Goal: Find specific page/section: Find specific page/section

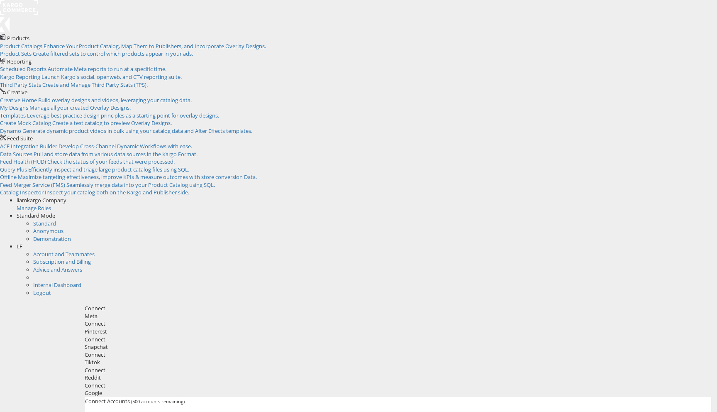
click at [66, 196] on span at bounding box center [66, 199] width 0 height 7
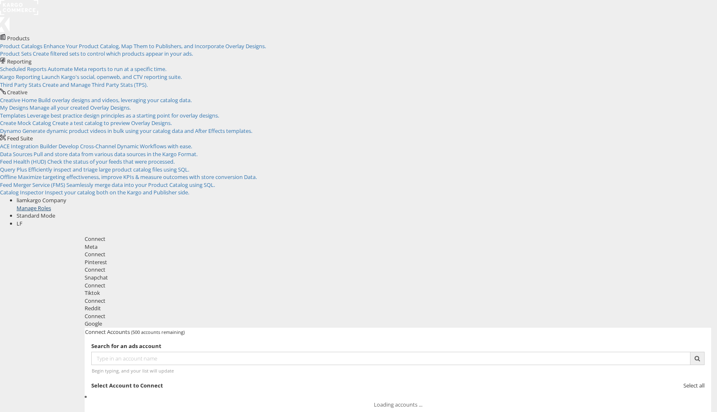
click at [51, 204] on link "Manage Roles" at bounding box center [34, 207] width 34 height 7
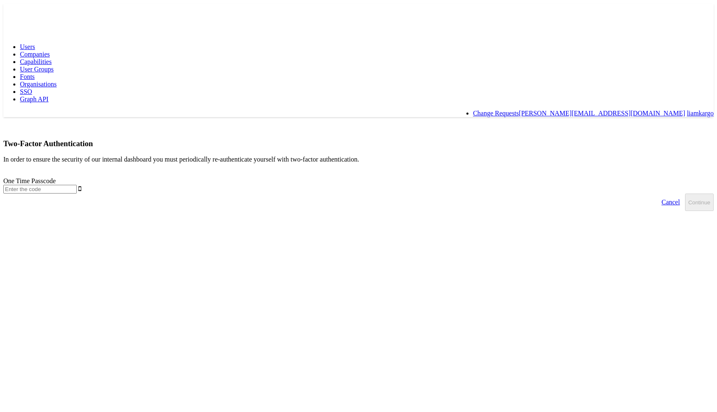
click at [51, 58] on span "Capabilities" at bounding box center [36, 61] width 32 height 7
click at [77, 185] on input "text" at bounding box center [39, 189] width 73 height 9
type input "801228"
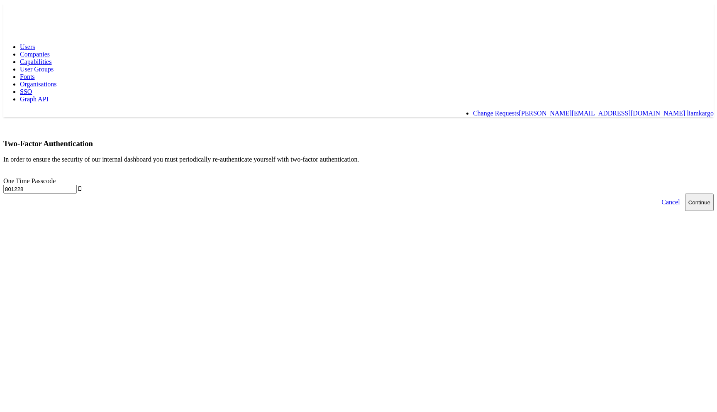
click at [685, 193] on button "Continue" at bounding box center [699, 201] width 29 height 17
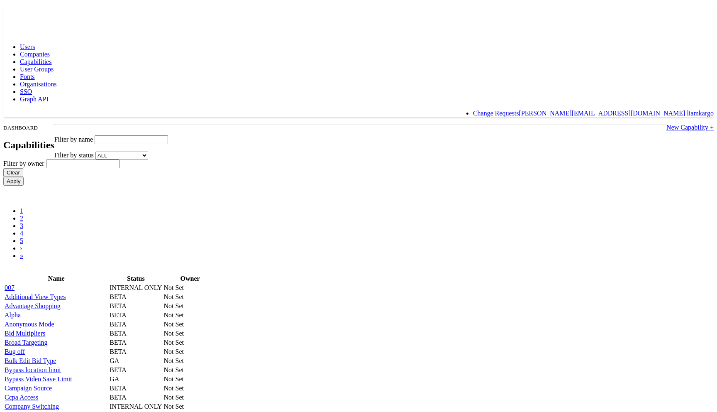
click at [168, 135] on input "text" at bounding box center [131, 139] width 73 height 9
type input "dynam"
click at [3, 177] on input "Apply" at bounding box center [13, 181] width 20 height 9
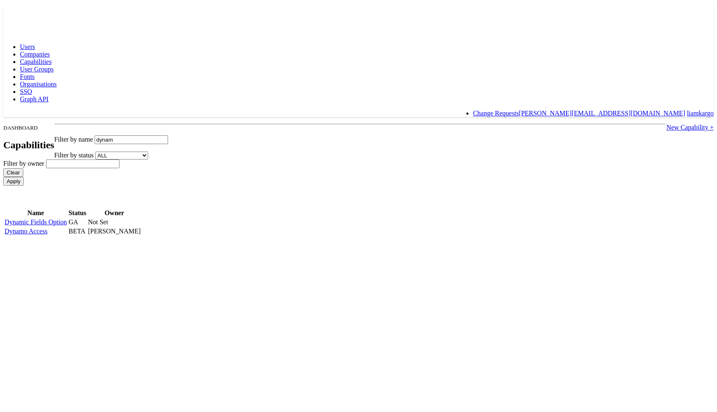
click at [168, 135] on input "dynam" at bounding box center [131, 139] width 73 height 9
click at [91, 72] on body "Users Companies Capabilities User Groups Fonts Organisations SSO Graph API Chan…" at bounding box center [358, 119] width 711 height 233
click at [51, 58] on span "Capabilities" at bounding box center [36, 61] width 32 height 7
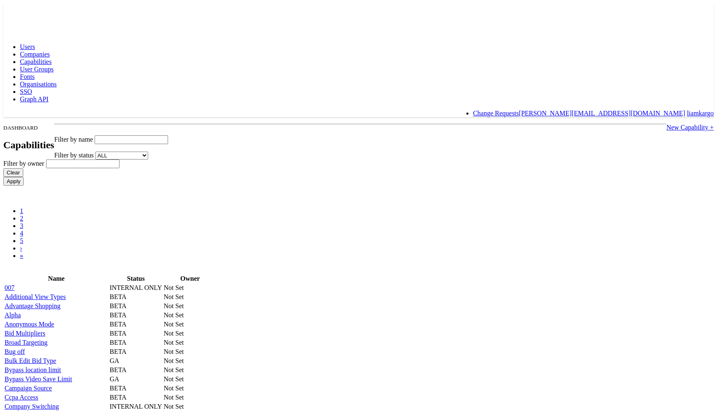
click at [51, 58] on link "Capabilities" at bounding box center [36, 61] width 32 height 7
click at [168, 135] on input "text" at bounding box center [131, 139] width 73 height 9
type input "Dynamic"
click at [3, 177] on input "Apply" at bounding box center [13, 181] width 20 height 9
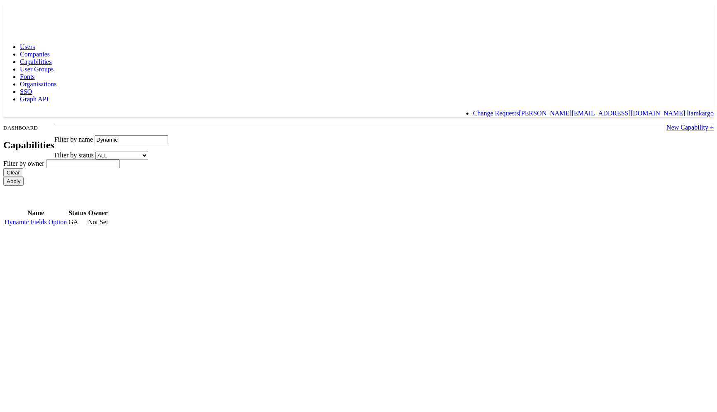
click at [168, 135] on input "Dynamic" at bounding box center [131, 139] width 73 height 9
click at [667, 124] on link "New Capability +" at bounding box center [690, 127] width 47 height 7
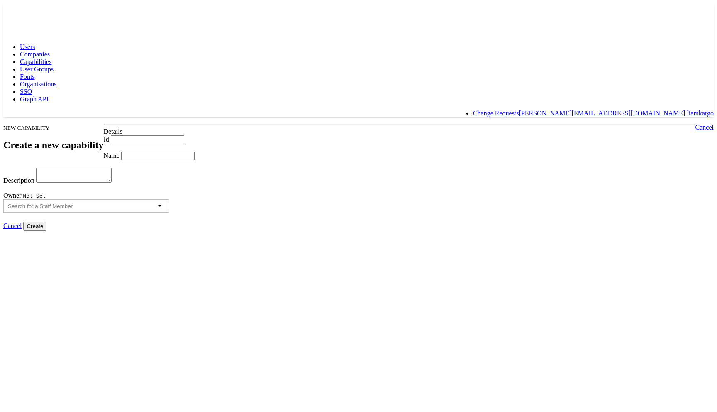
click at [184, 135] on input "Id" at bounding box center [147, 139] width 73 height 9
click at [112, 183] on textarea "Description" at bounding box center [74, 175] width 76 height 15
click at [198, 214] on div "Owner Not Set" at bounding box center [358, 203] width 711 height 22
click at [169, 214] on div at bounding box center [86, 206] width 166 height 15
click at [169, 213] on div at bounding box center [86, 205] width 166 height 13
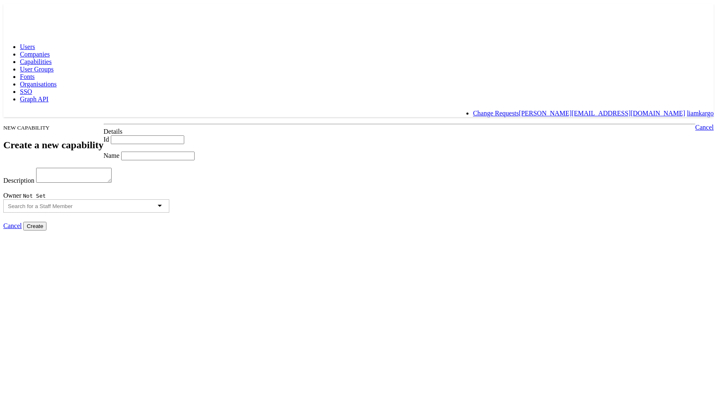
click at [156, 124] on div "NEW CAPABILITY Create a new capability Cancel Details Id Name Description Owner…" at bounding box center [358, 177] width 711 height 107
click at [148, 43] on div "Users Companies Capabilities User Groups Fonts Organisations SSO Graph API Chan…" at bounding box center [358, 80] width 711 height 74
click at [51, 58] on link "Capabilities" at bounding box center [36, 61] width 32 height 7
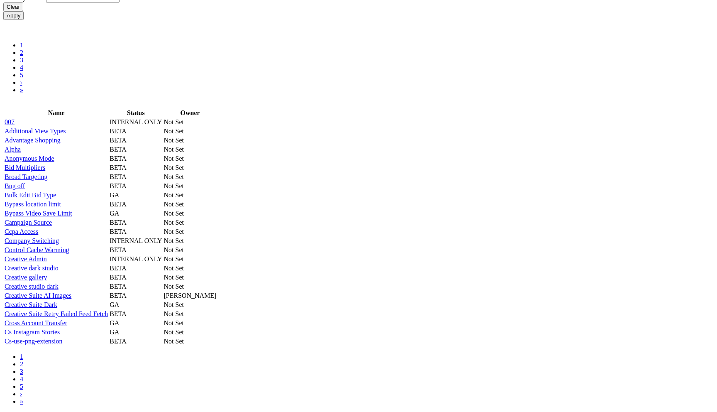
scroll to position [531, 0]
click at [23, 367] on link "2" at bounding box center [21, 363] width 3 height 7
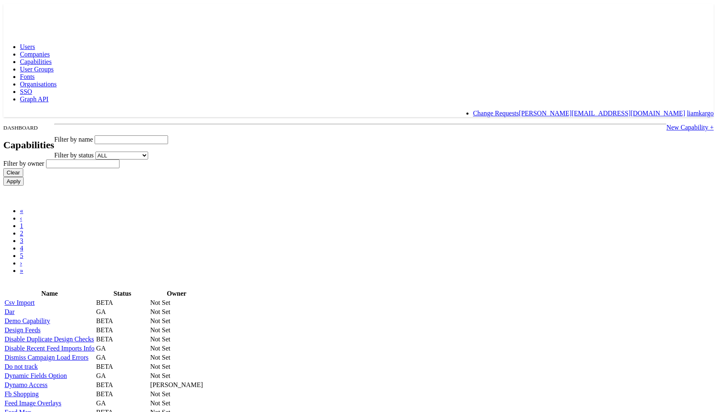
click at [50, 51] on link "Companies" at bounding box center [35, 54] width 30 height 7
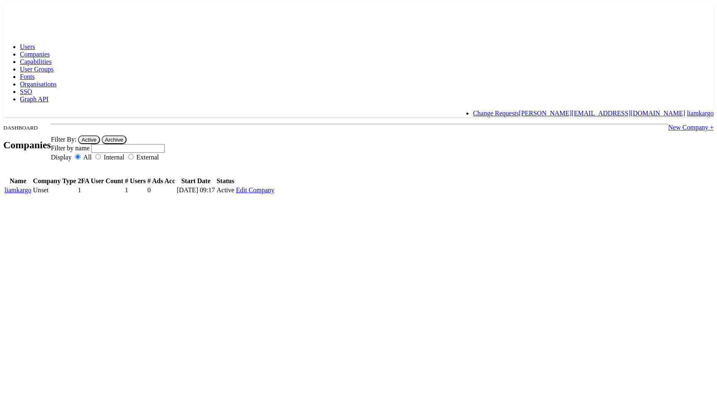
click at [32, 186] on link "liamkargo" at bounding box center [18, 189] width 27 height 7
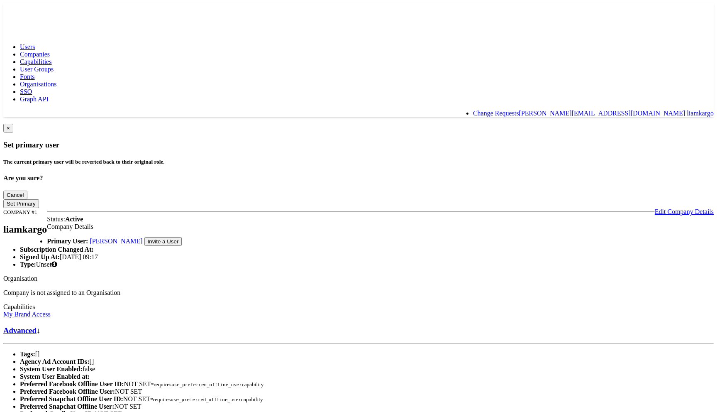
click at [54, 66] on span "User Groups" at bounding box center [37, 69] width 34 height 7
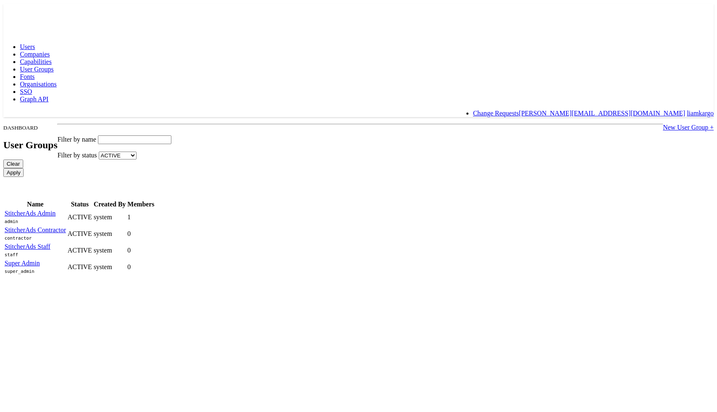
click at [50, 51] on span "Companies" at bounding box center [35, 54] width 30 height 7
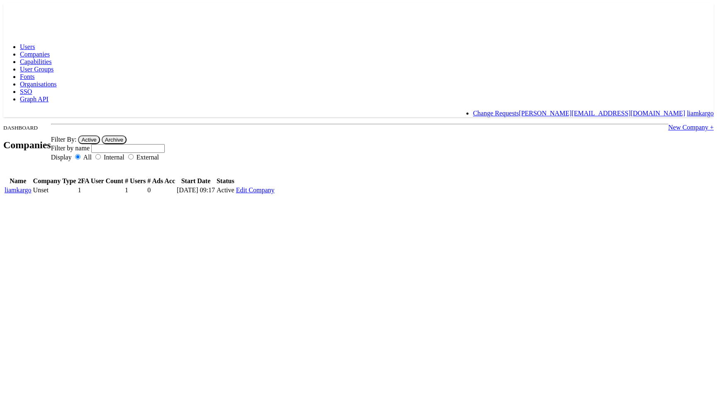
click at [35, 43] on span "Users" at bounding box center [27, 46] width 15 height 7
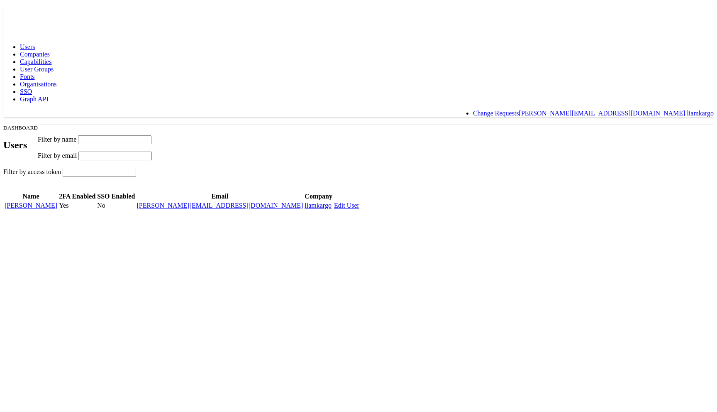
click at [57, 205] on link "[PERSON_NAME]" at bounding box center [31, 205] width 53 height 7
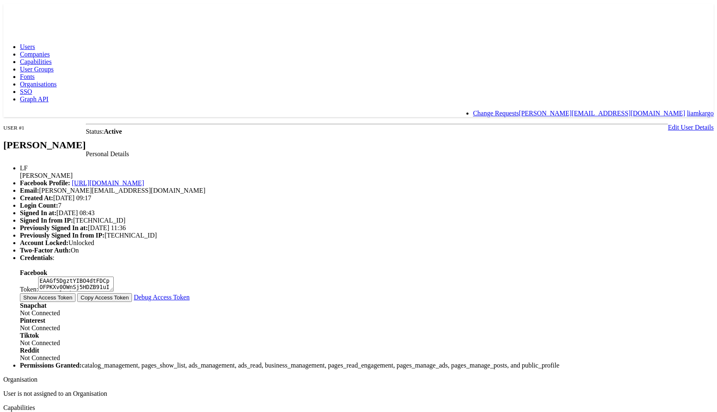
click at [35, 43] on span "Users" at bounding box center [27, 46] width 15 height 7
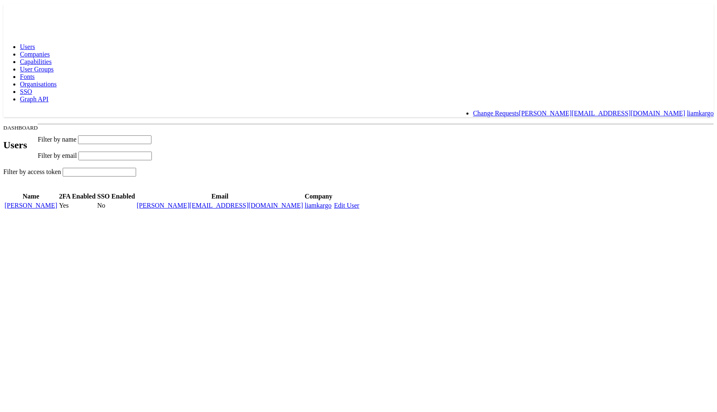
click at [35, 43] on span "Users" at bounding box center [27, 46] width 15 height 7
click at [57, 205] on link "[PERSON_NAME]" at bounding box center [31, 205] width 53 height 7
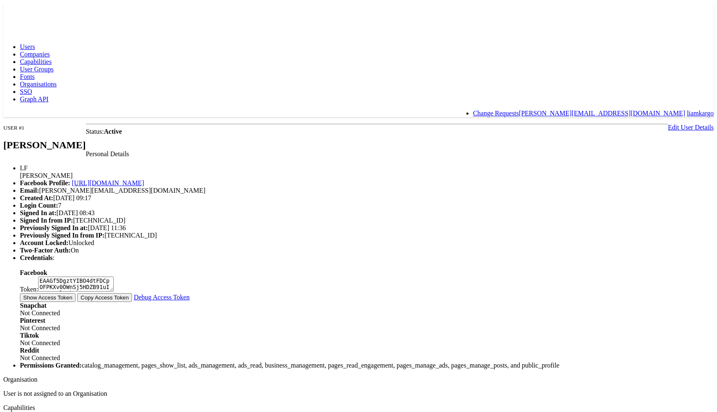
click at [20, 12] on rect at bounding box center [22, 10] width 38 height 15
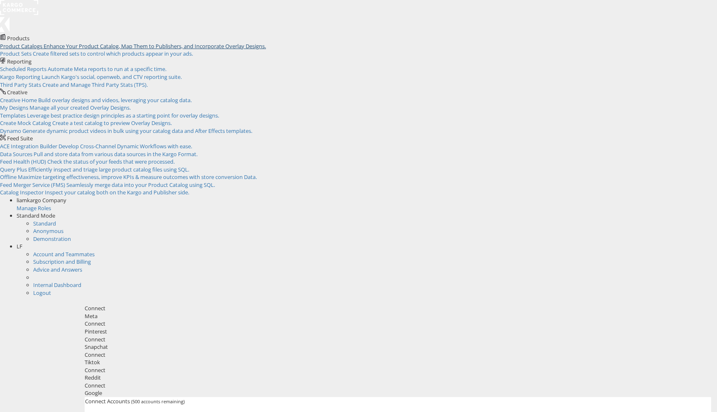
click at [90, 48] on span "Enhance Your Product Catalog, Map Them to Publishers, and Incorporate Overlay D…" at bounding box center [155, 45] width 222 height 7
